Goal: Navigation & Orientation: Find specific page/section

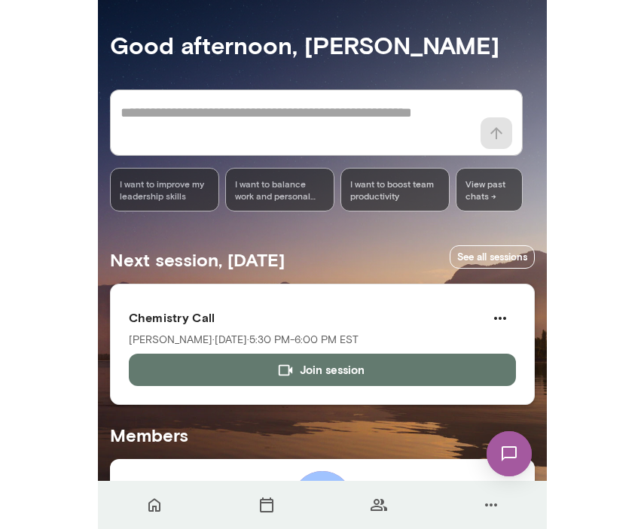
scroll to position [7, 0]
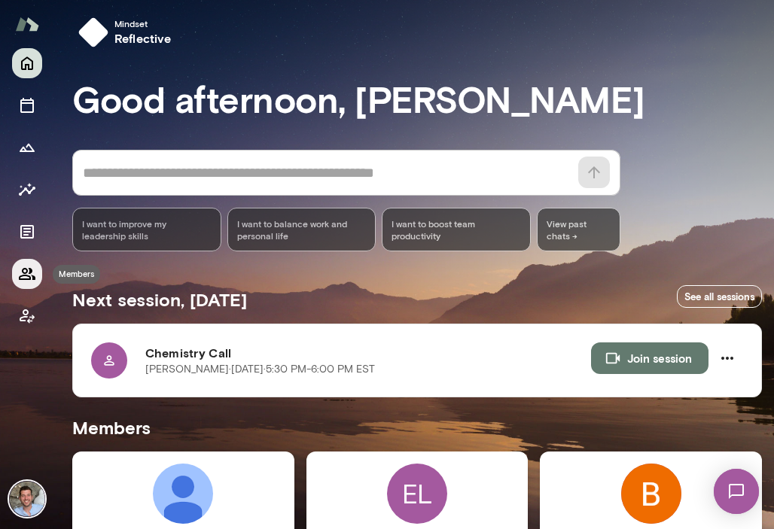
click at [17, 280] on button "Members" at bounding box center [27, 274] width 30 height 30
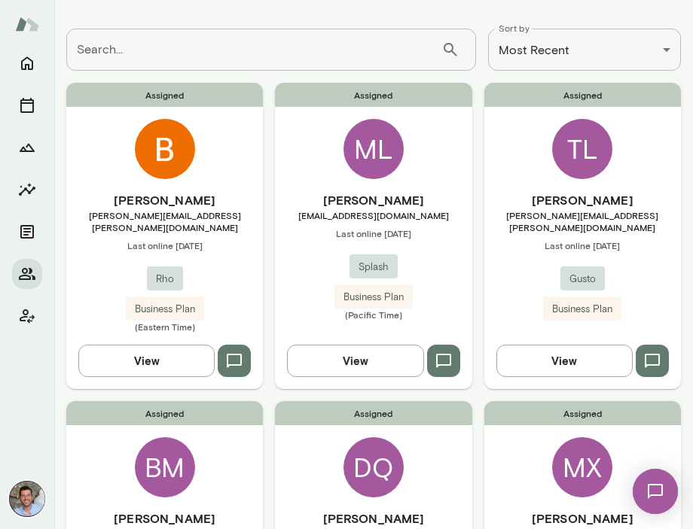
scroll to position [82, 0]
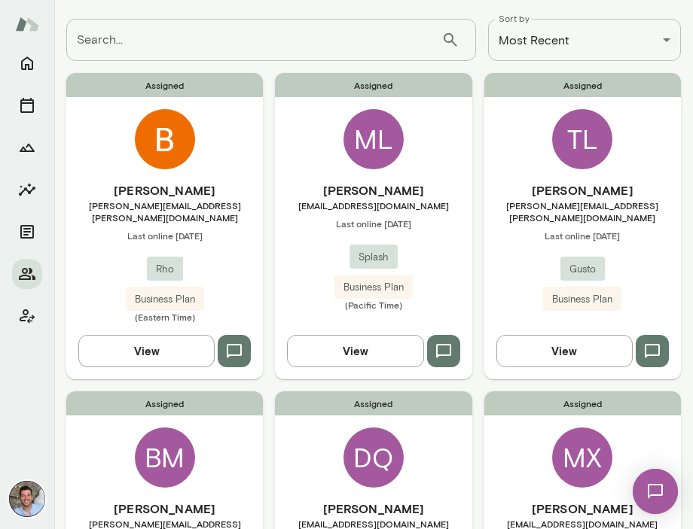
click at [448, 188] on h6 "[PERSON_NAME]" at bounding box center [582, 190] width 197 height 18
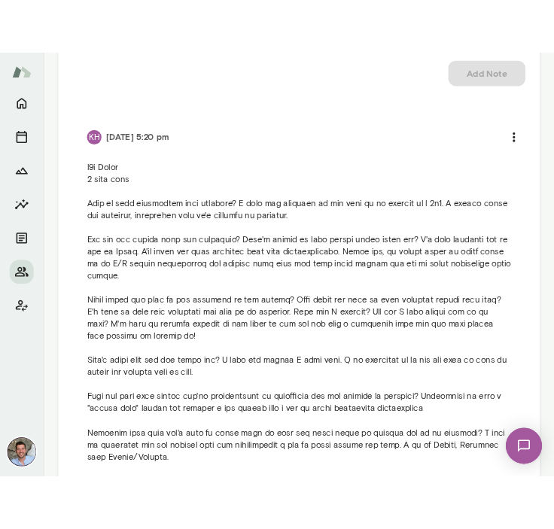
scroll to position [1376, 0]
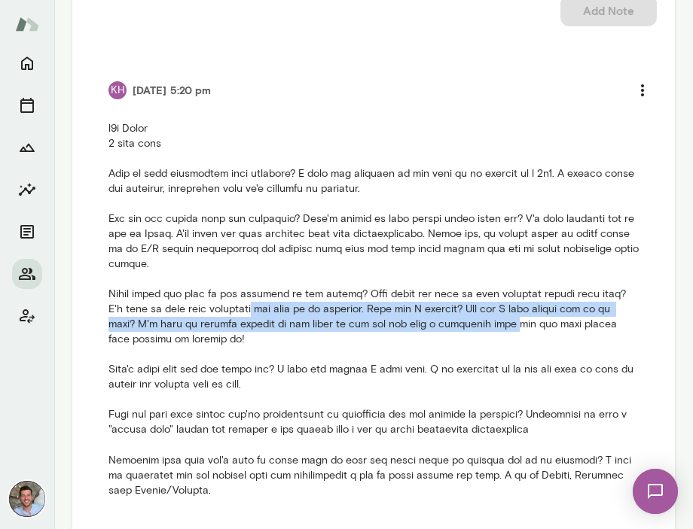
drag, startPoint x: 233, startPoint y: 312, endPoint x: 455, endPoint y: 325, distance: 222.5
click at [448, 325] on p at bounding box center [373, 309] width 530 height 376
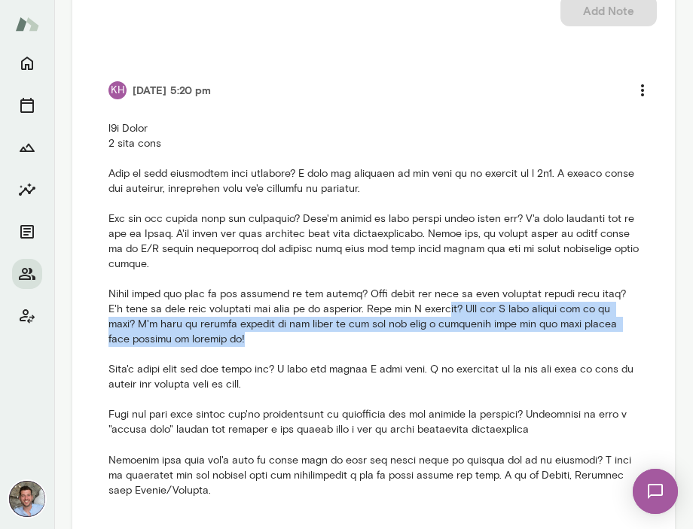
drag, startPoint x: 432, startPoint y: 312, endPoint x: 454, endPoint y: 334, distance: 30.4
click at [448, 334] on p at bounding box center [373, 309] width 530 height 376
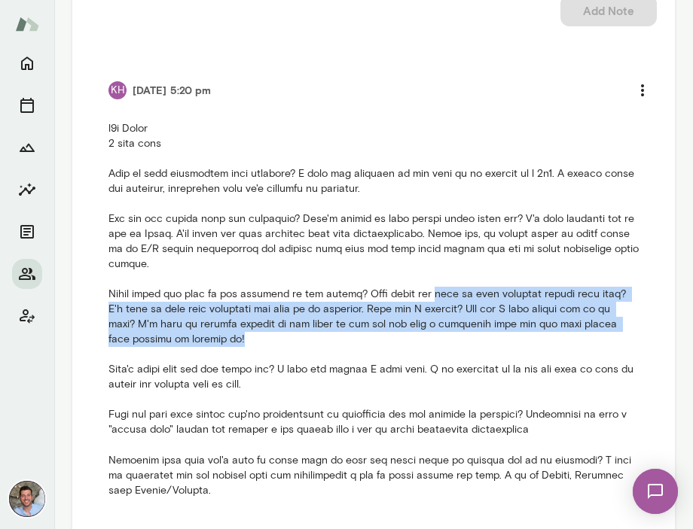
click at [448, 334] on p at bounding box center [373, 309] width 530 height 376
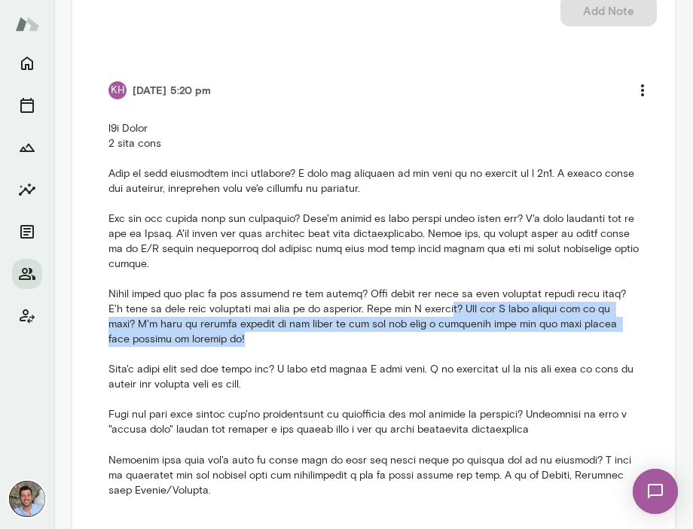
drag, startPoint x: 436, startPoint y: 305, endPoint x: 454, endPoint y: 334, distance: 34.5
click at [448, 334] on p at bounding box center [373, 309] width 530 height 376
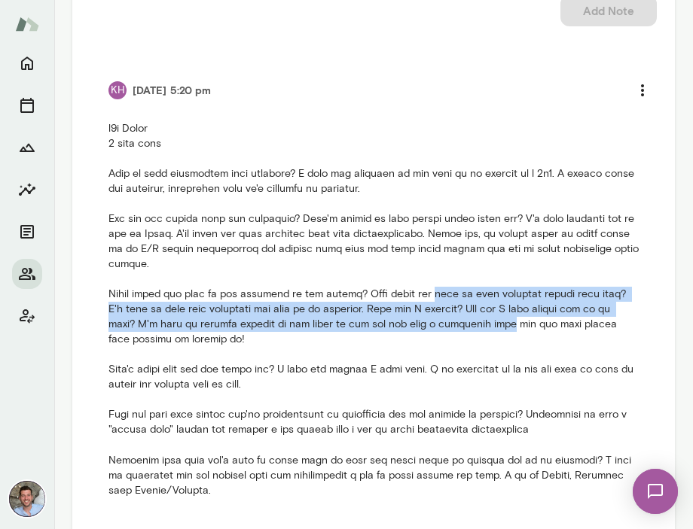
drag, startPoint x: 438, startPoint y: 306, endPoint x: 451, endPoint y: 326, distance: 24.0
click at [448, 326] on p at bounding box center [373, 309] width 530 height 376
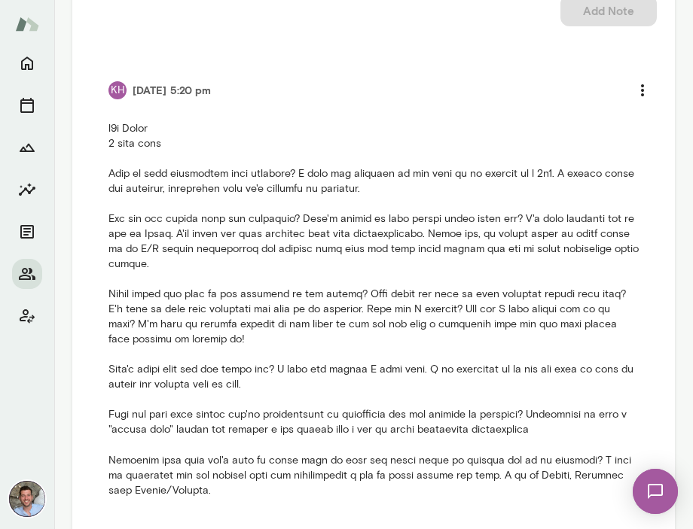
drag, startPoint x: 432, startPoint y: 300, endPoint x: 453, endPoint y: 328, distance: 34.5
click at [448, 328] on p at bounding box center [373, 309] width 530 height 376
click at [436, 299] on p at bounding box center [373, 309] width 530 height 376
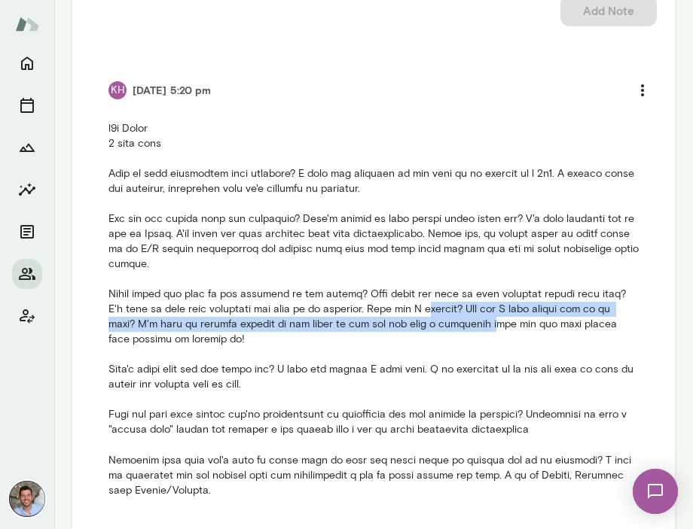
drag, startPoint x: 414, startPoint y: 307, endPoint x: 434, endPoint y: 328, distance: 28.2
click at [434, 328] on p at bounding box center [373, 309] width 530 height 376
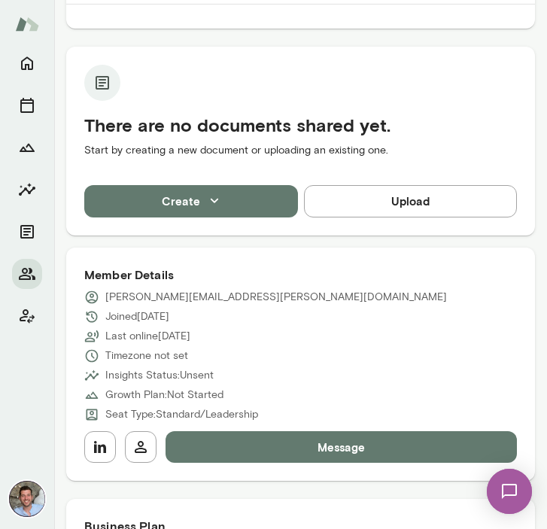
scroll to position [294, 0]
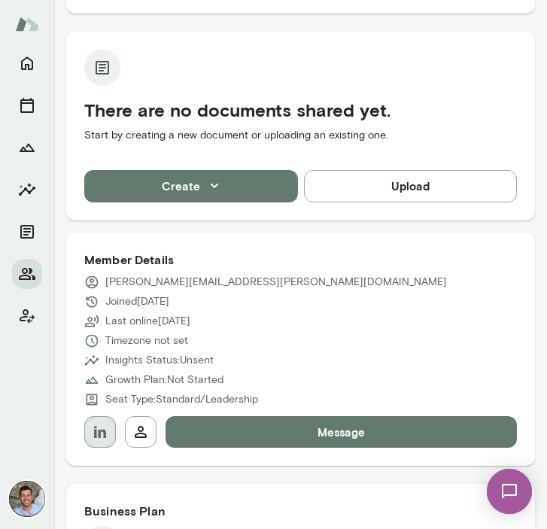
click at [96, 431] on icon "button" at bounding box center [100, 432] width 18 height 18
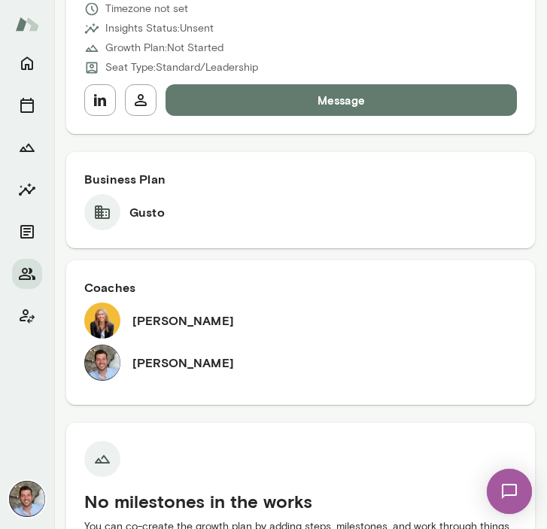
scroll to position [631, 0]
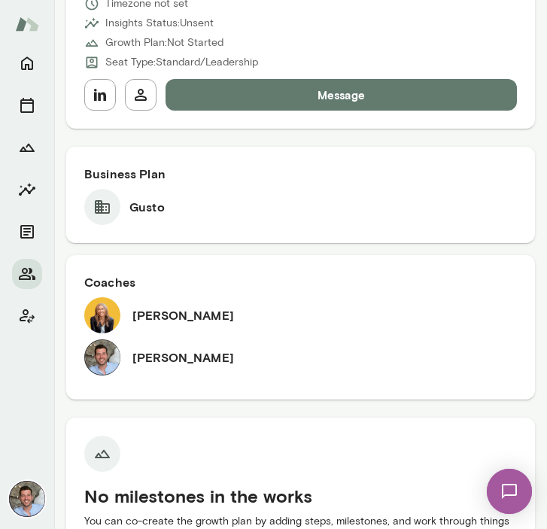
click at [149, 312] on h6 "[PERSON_NAME]" at bounding box center [184, 315] width 102 height 18
copy div "[PERSON_NAME]"
